Goal: Find specific fact

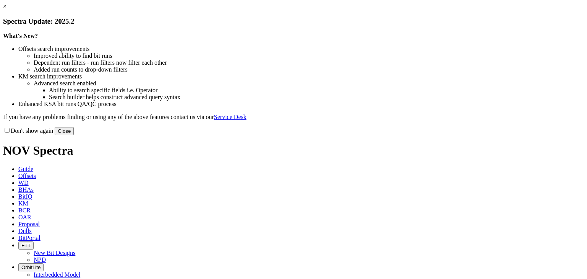
click at [6, 10] on link "×" at bounding box center [4, 6] width 3 height 6
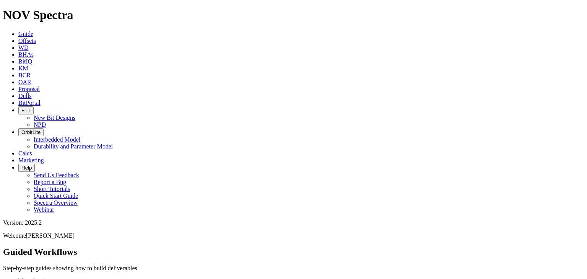
click at [32, 92] on span "Dulls" at bounding box center [24, 95] width 13 height 6
click at [71, 271] on input "text" at bounding box center [37, 275] width 68 height 8
paste input "A318570"
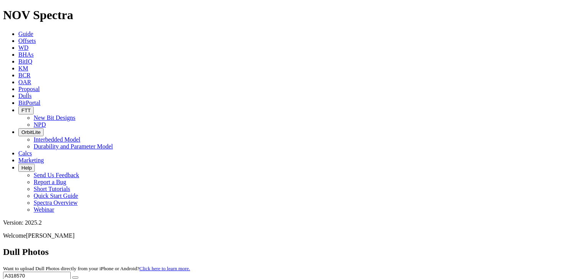
type input "A318570"
click at [75, 277] on icon "submit" at bounding box center [75, 277] width 0 height 0
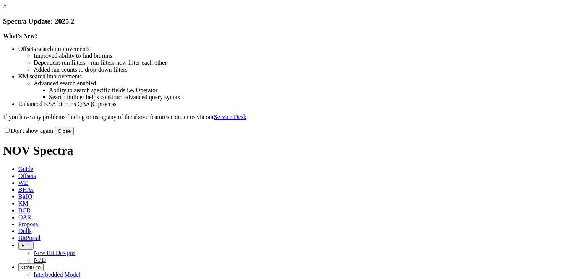
click at [6, 10] on link "×" at bounding box center [4, 6] width 3 height 6
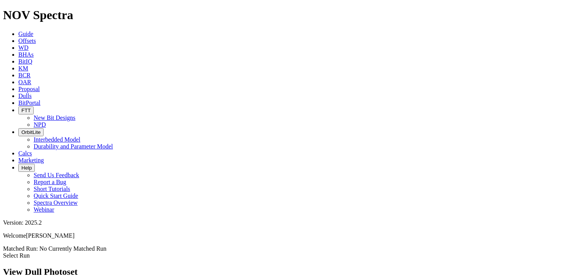
scroll to position [918, 0]
